Goal: Task Accomplishment & Management: Manage account settings

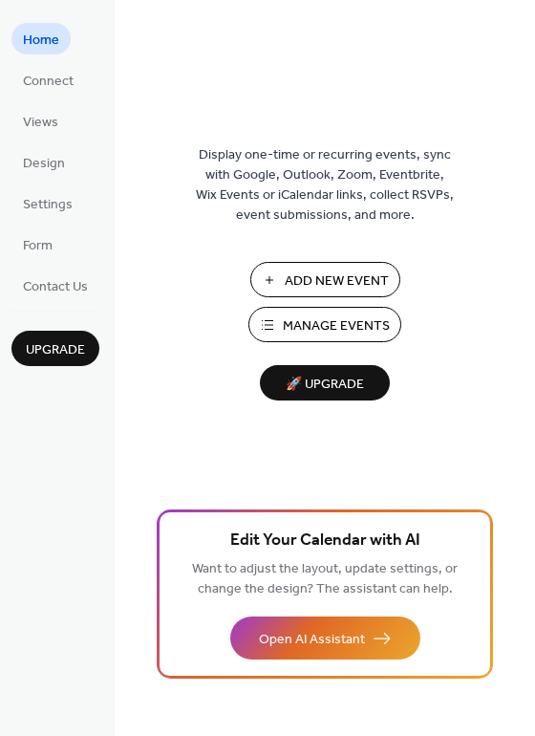
click at [318, 322] on span "Manage Events" at bounding box center [336, 326] width 107 height 20
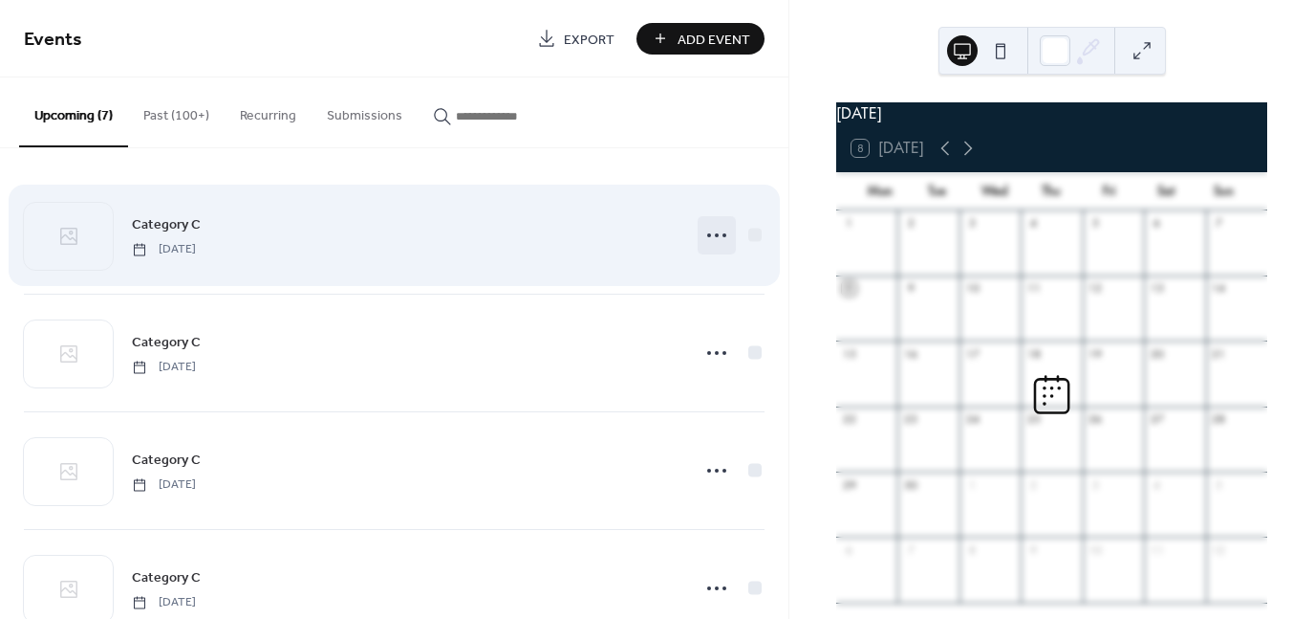
click at [709, 234] on icon at bounding box center [717, 235] width 31 height 31
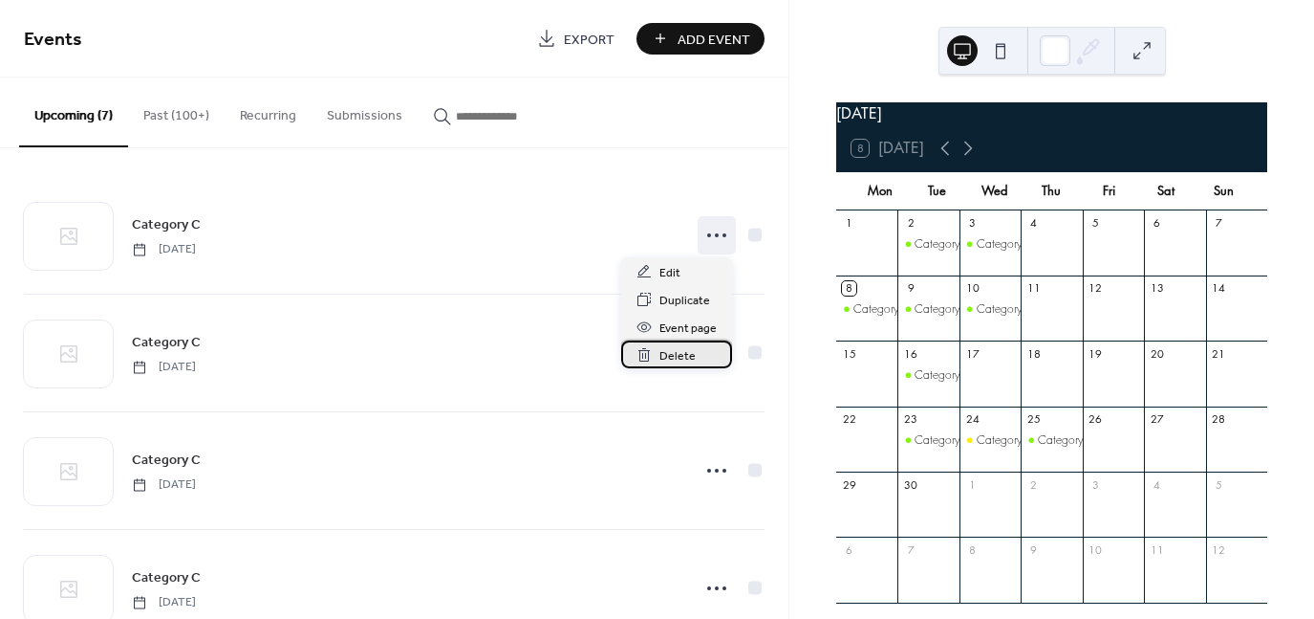
click at [698, 358] on div "Delete" at bounding box center [676, 354] width 111 height 28
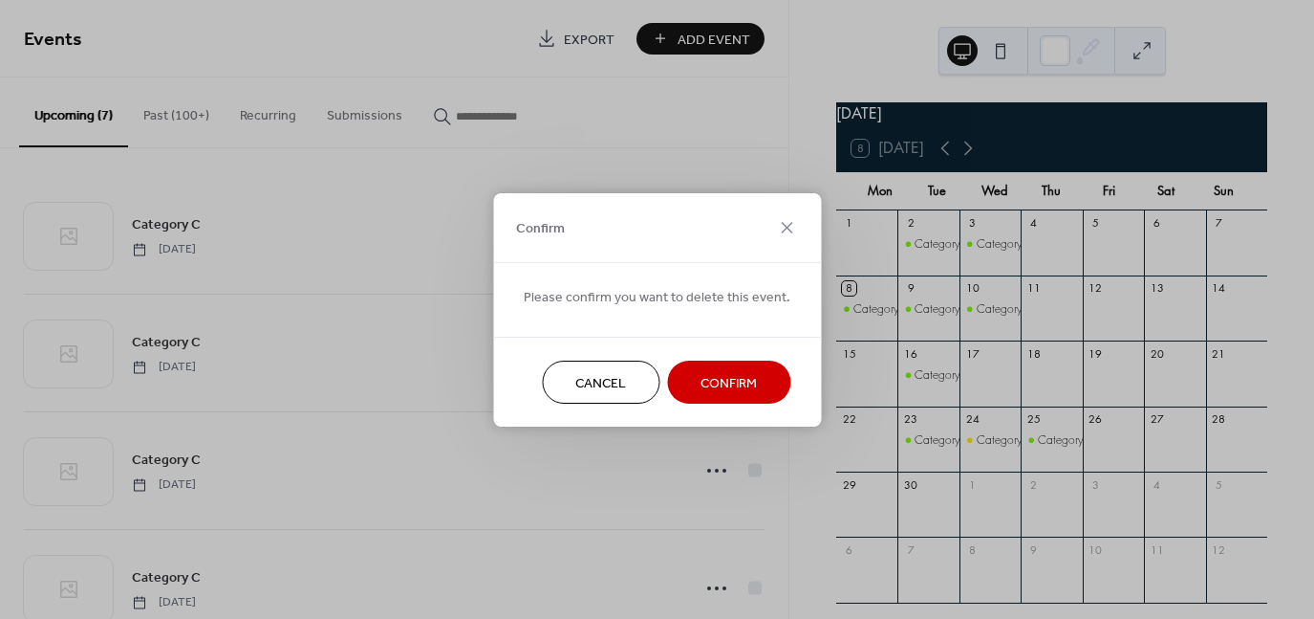
click at [737, 380] on span "Confirm" at bounding box center [729, 383] width 56 height 20
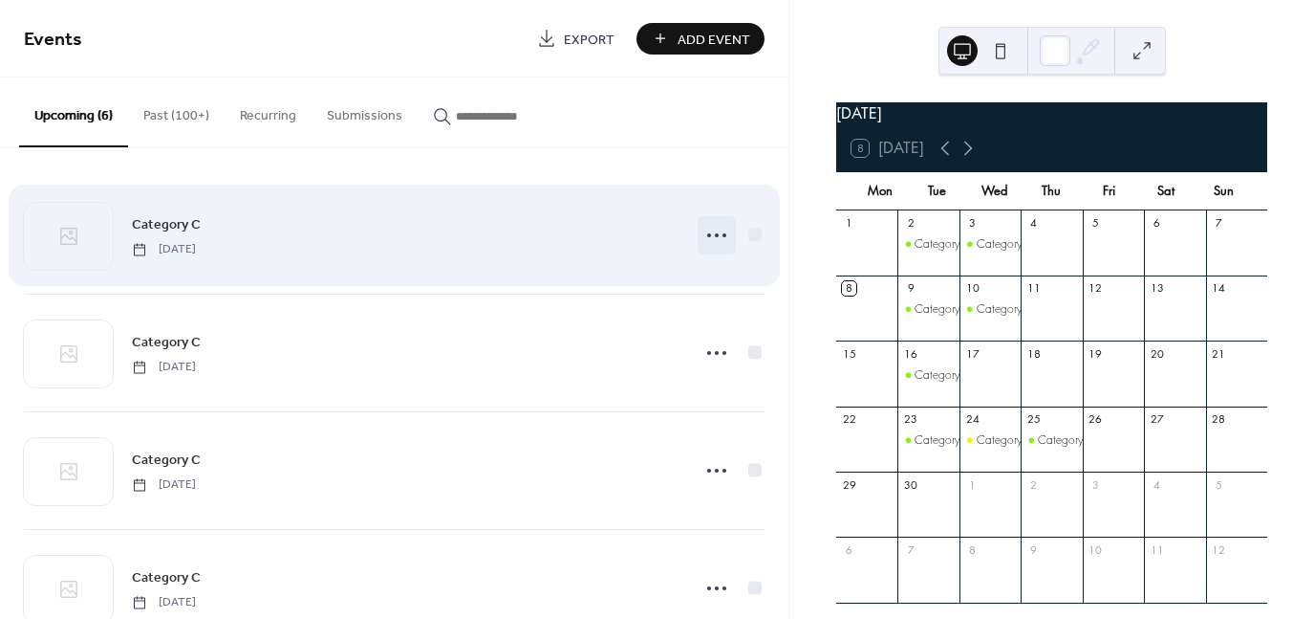
click at [708, 231] on icon at bounding box center [717, 235] width 31 height 31
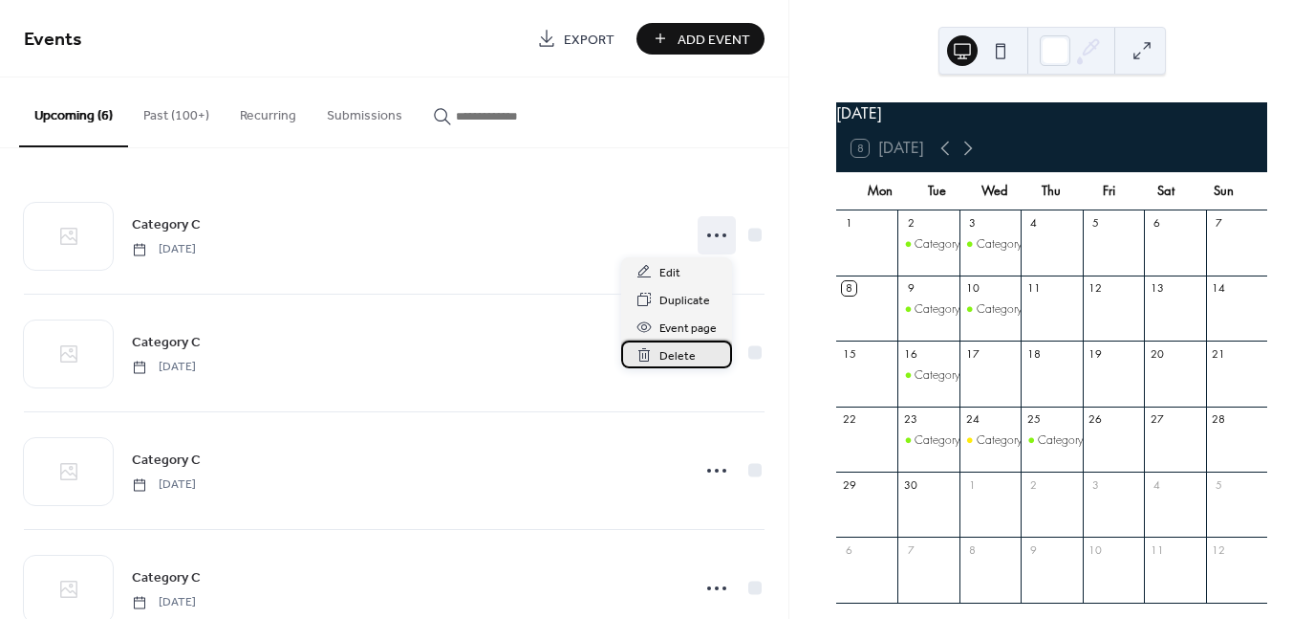
click at [702, 352] on div "Delete" at bounding box center [676, 354] width 111 height 28
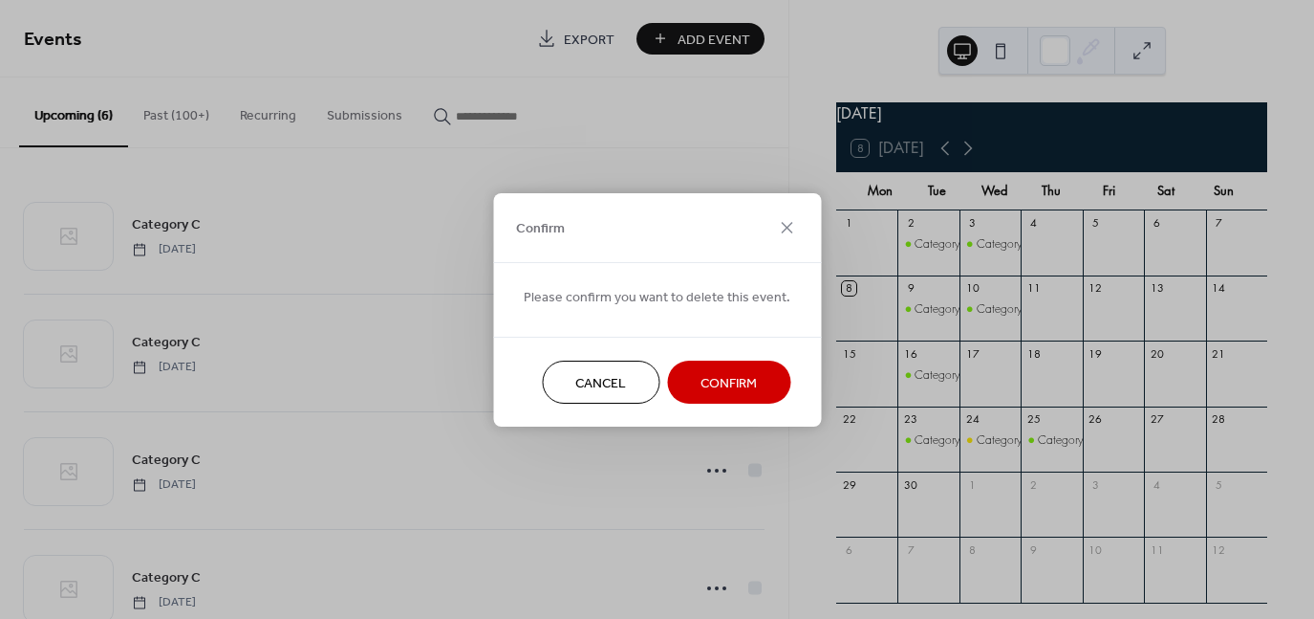
click at [719, 376] on span "Confirm" at bounding box center [729, 383] width 56 height 20
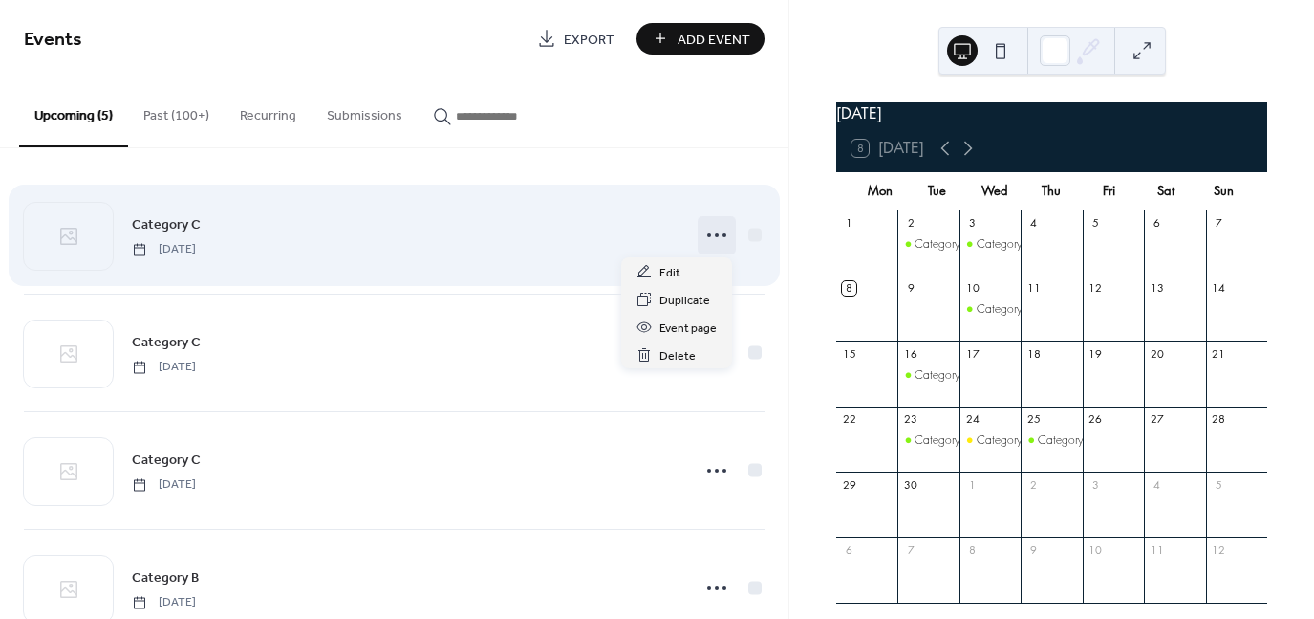
click at [707, 233] on icon at bounding box center [717, 235] width 31 height 31
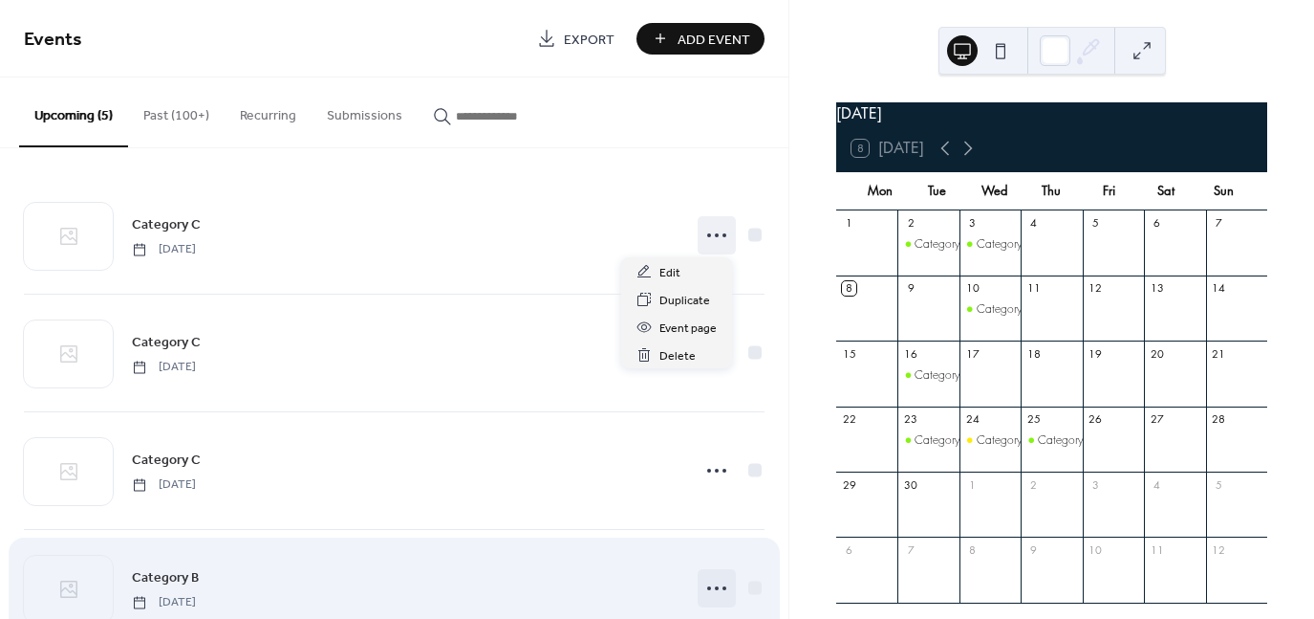
click at [721, 586] on icon at bounding box center [717, 588] width 31 height 31
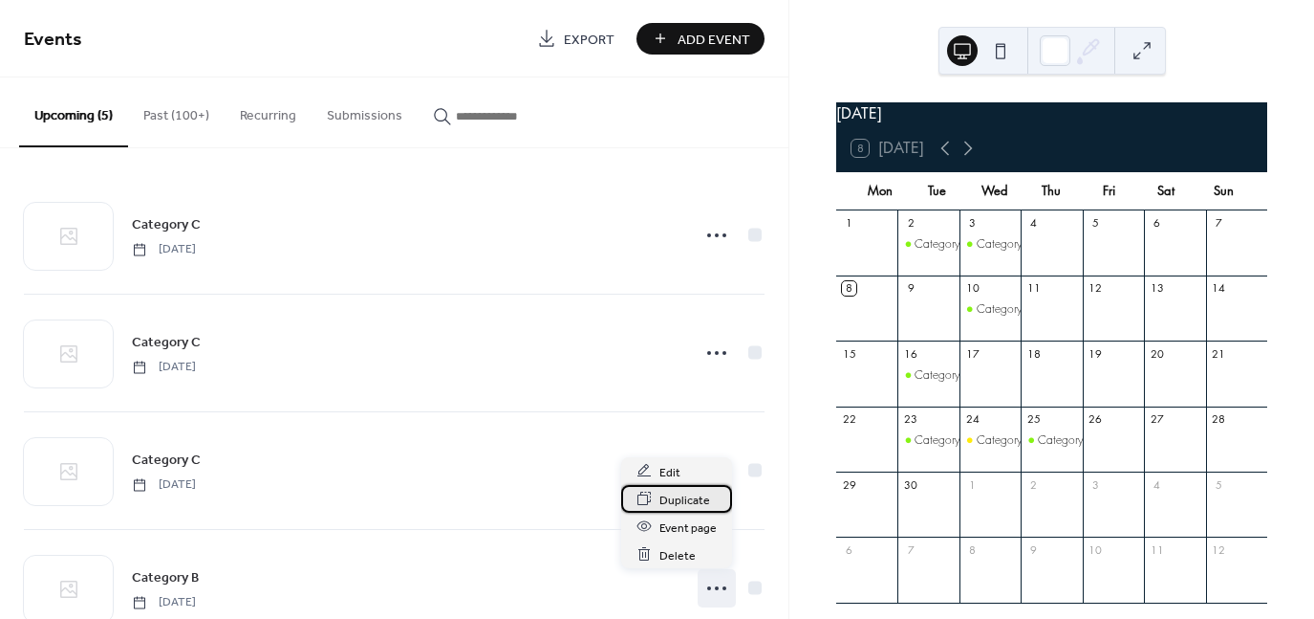
click at [695, 504] on span "Duplicate" at bounding box center [685, 499] width 51 height 20
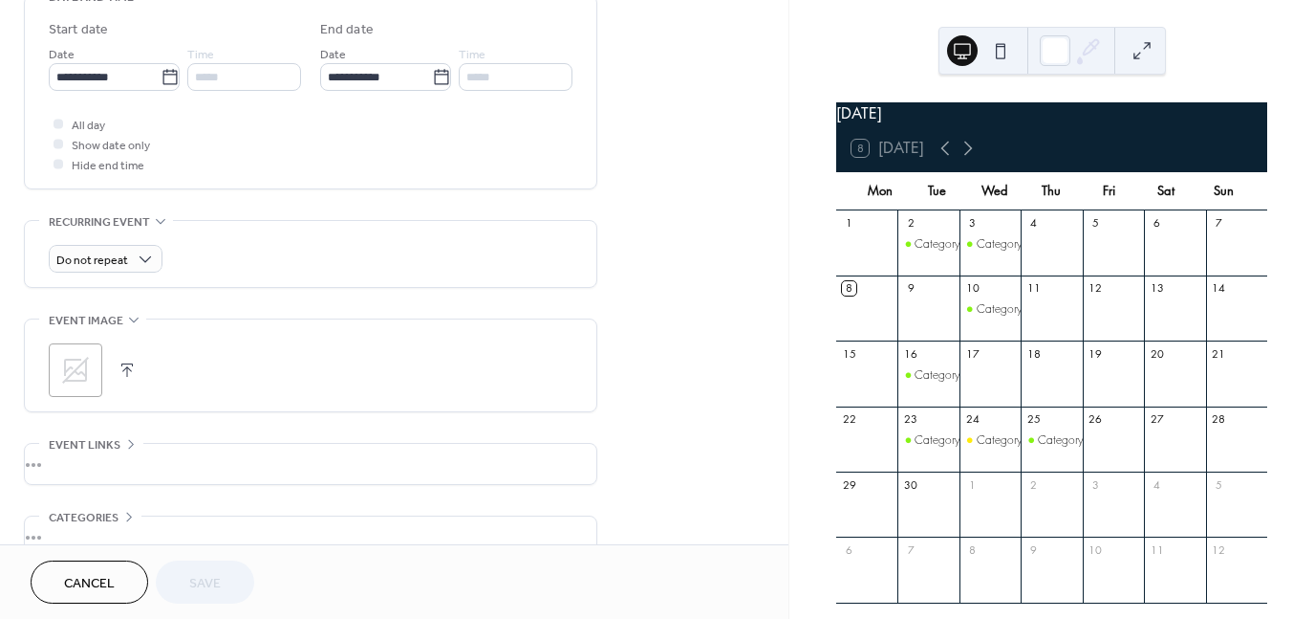
scroll to position [669, 0]
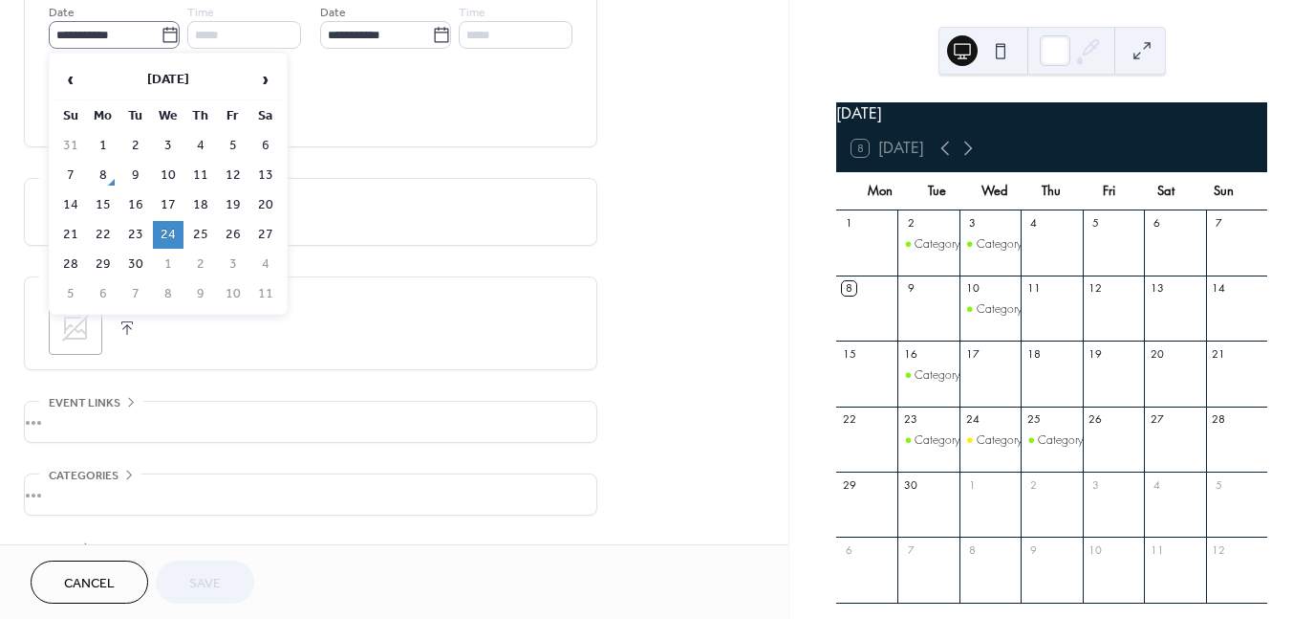
click at [163, 35] on icon at bounding box center [170, 35] width 19 height 19
click at [161, 35] on input "**********" at bounding box center [105, 35] width 112 height 28
click at [212, 169] on td "11" at bounding box center [200, 176] width 31 height 28
type input "**********"
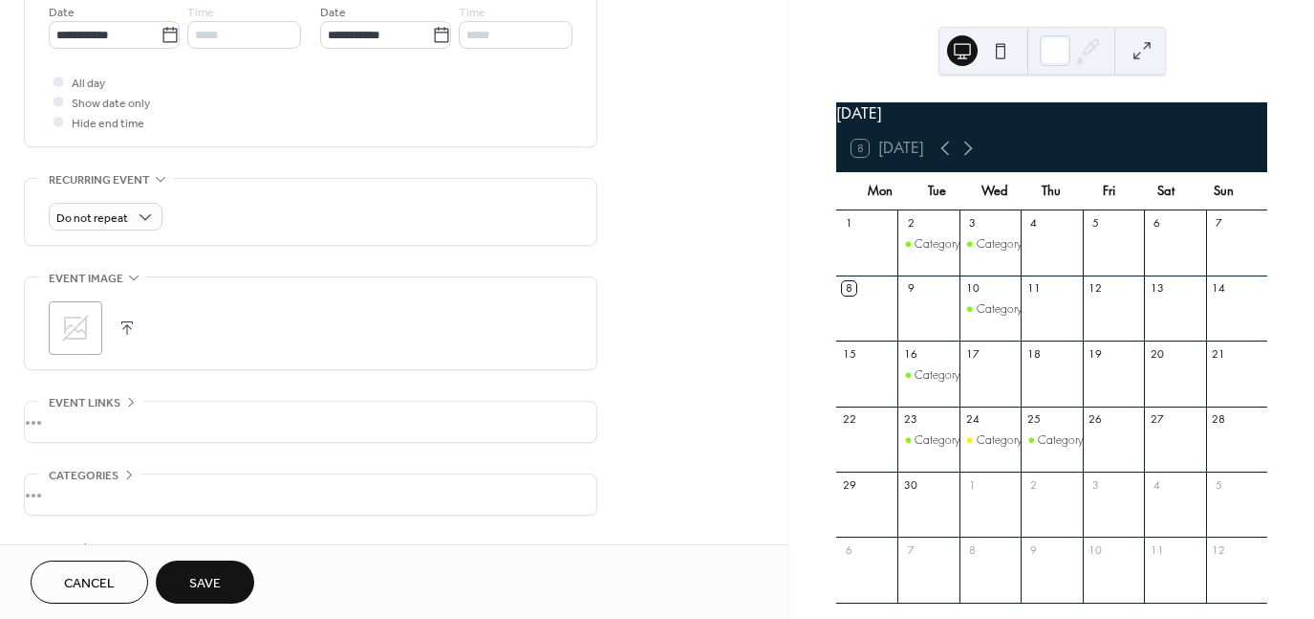
click at [221, 597] on button "Save" at bounding box center [205, 581] width 98 height 43
